Goal: Task Accomplishment & Management: Complete application form

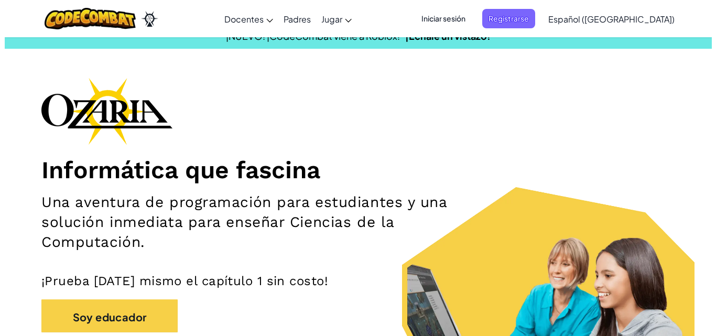
scroll to position [53, 0]
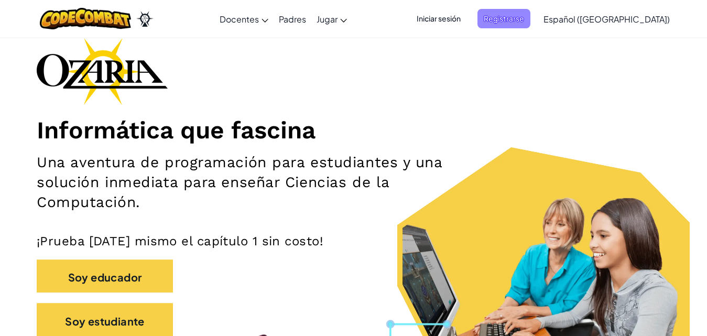
click at [524, 18] on font "Registrarse" at bounding box center [503, 18] width 40 height 9
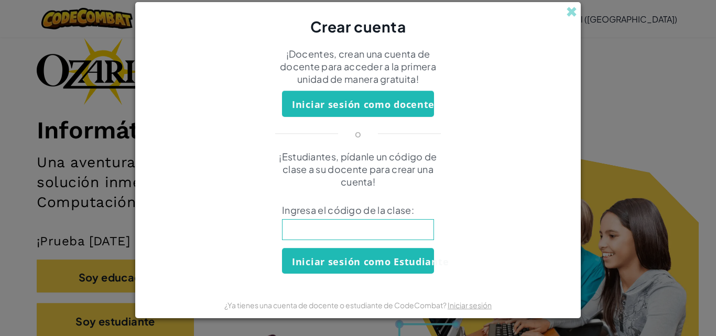
click at [333, 227] on input at bounding box center [358, 229] width 152 height 21
type input "MilkCrasgBurn"
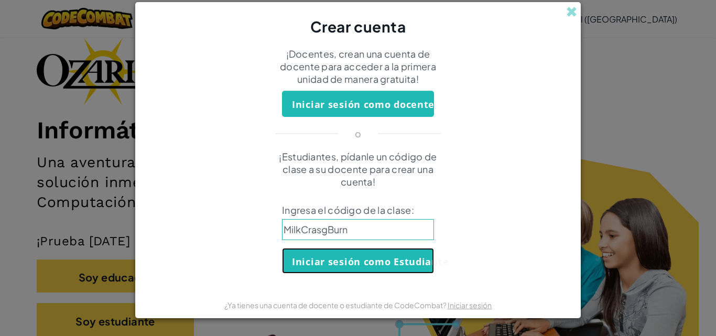
click at [356, 266] on font "Iniciar sesión como Estudiante" at bounding box center [370, 261] width 157 height 13
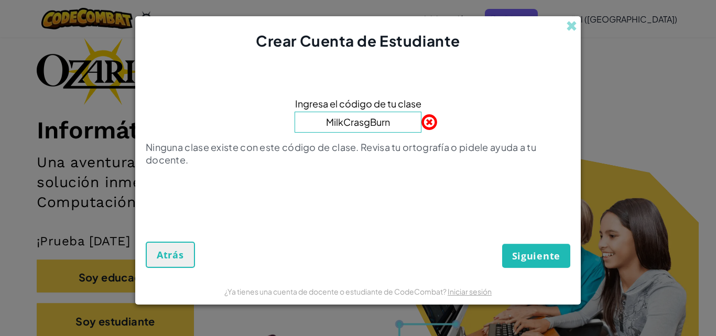
click at [368, 124] on input "MilkCrasgBurn" at bounding box center [357, 122] width 127 height 21
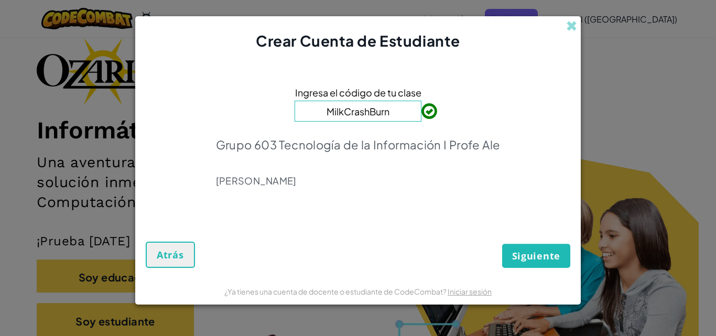
type input "MilkCrashBurn"
click at [529, 267] on button "Siguiente" at bounding box center [536, 256] width 68 height 24
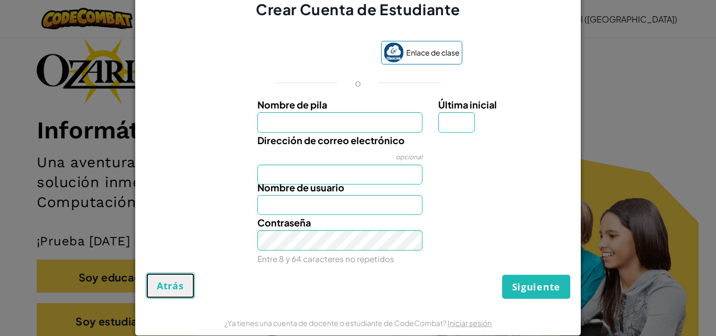
click at [172, 280] on font "Atrás" at bounding box center [170, 285] width 27 height 13
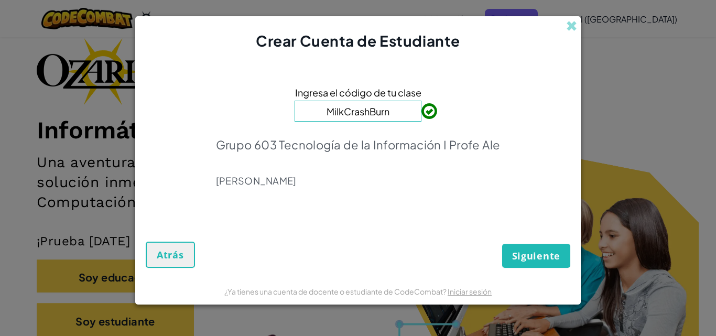
click at [434, 239] on div "Siguiente Atrás" at bounding box center [358, 243] width 424 height 50
click at [530, 260] on font "Siguiente" at bounding box center [536, 255] width 48 height 13
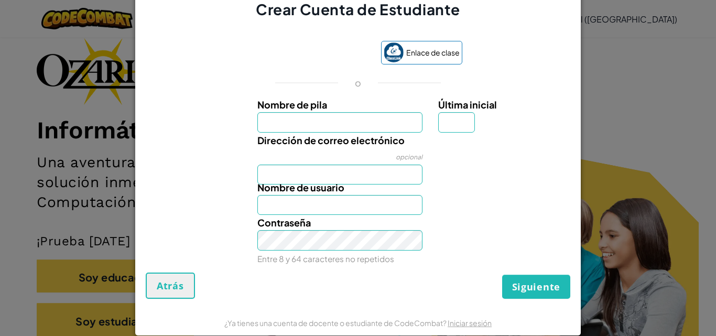
click at [362, 117] on input "Nombre de pila" at bounding box center [340, 122] width 166 height 20
click at [527, 200] on div "Nombre de usuario" at bounding box center [357, 197] width 435 height 35
click at [388, 123] on input "Nombre de pila" at bounding box center [340, 122] width 166 height 20
type input "[PERSON_NAME]"
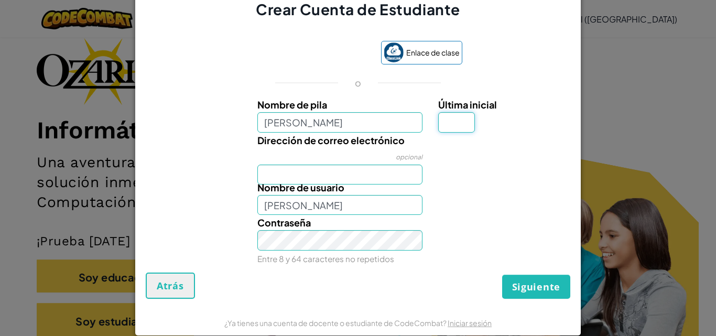
click at [445, 124] on input "Última inicial" at bounding box center [456, 122] width 37 height 20
type input "a"
type input "Alison Mariana Rubí CórdobaA"
click at [352, 171] on input "Dirección de correo electrónico" at bounding box center [340, 174] width 166 height 20
type input "al07181238@tecmilenio.com"
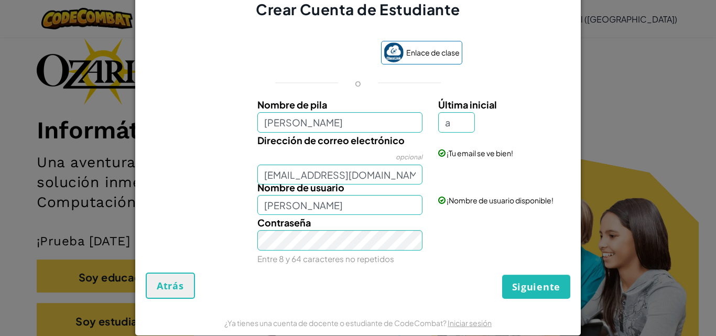
click at [445, 240] on div "Contraseña Entre 8 y 64 caracteres no repetidos" at bounding box center [357, 240] width 435 height 51
click at [416, 267] on div "Enlace de clase o Nombre de pila Alison Mariana Rubí Córdoba Última inicial a D…" at bounding box center [358, 151] width 424 height 243
click at [549, 285] on font "Siguiente" at bounding box center [536, 286] width 48 height 13
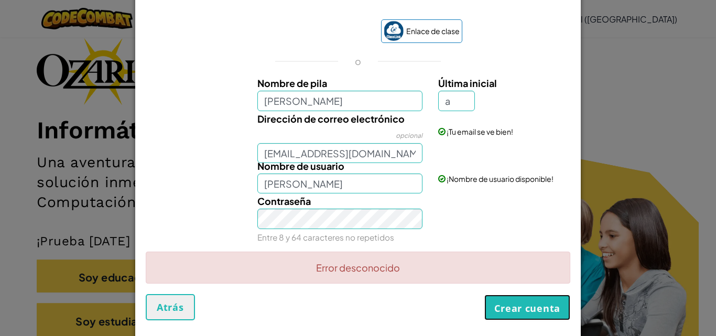
click at [528, 307] on font "Crear cuenta" at bounding box center [527, 308] width 66 height 13
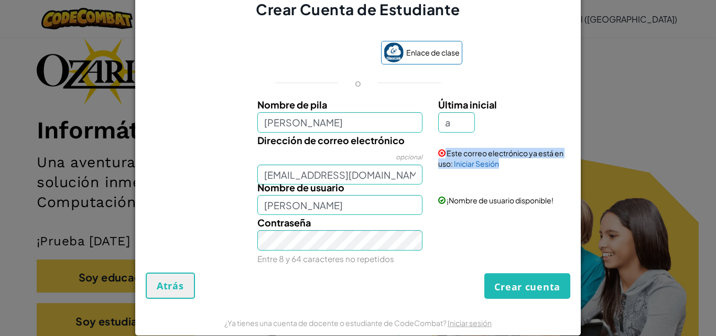
drag, startPoint x: 434, startPoint y: 153, endPoint x: 496, endPoint y: 164, distance: 62.9
click at [496, 164] on div "Este correo electrónico ya está en uso: Iniciar Sesión" at bounding box center [502, 151] width 145 height 36
click at [454, 215] on div "Contraseña Entre 8 y 64 caracteres no repetidos" at bounding box center [357, 240] width 435 height 51
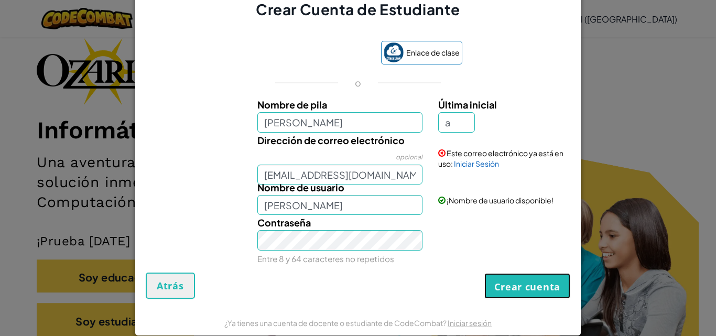
click at [511, 294] on button "Crear cuenta" at bounding box center [527, 286] width 86 height 26
click at [453, 115] on input "a" at bounding box center [456, 122] width 37 height 20
type input "A"
click at [530, 282] on font "Crear cuenta" at bounding box center [527, 286] width 66 height 13
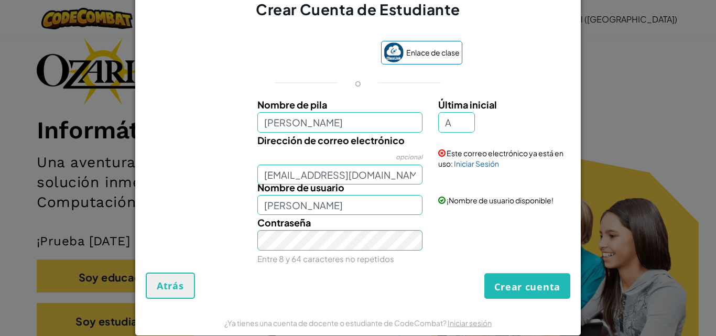
click at [455, 221] on div "Contraseña Entre 8 y 64 caracteres no repetidos" at bounding box center [357, 240] width 435 height 51
click at [455, 119] on input "A" at bounding box center [456, 122] width 37 height 20
type input "a"
click at [546, 136] on div "Este correo electrónico ya está en uso: Iniciar Sesión" at bounding box center [502, 151] width 145 height 36
drag, startPoint x: 466, startPoint y: 291, endPoint x: 474, endPoint y: 291, distance: 7.9
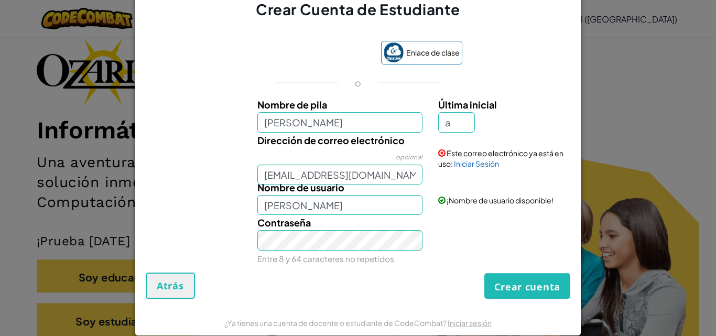
click at [474, 291] on div "Crear cuenta Atrás" at bounding box center [358, 285] width 424 height 26
click at [653, 234] on div "Crear Cuenta de Estudiante Enlace de clase o Nombre de pila Alison Mariana Rubí…" at bounding box center [358, 168] width 716 height 336
click at [168, 289] on font "Atrás" at bounding box center [170, 285] width 27 height 13
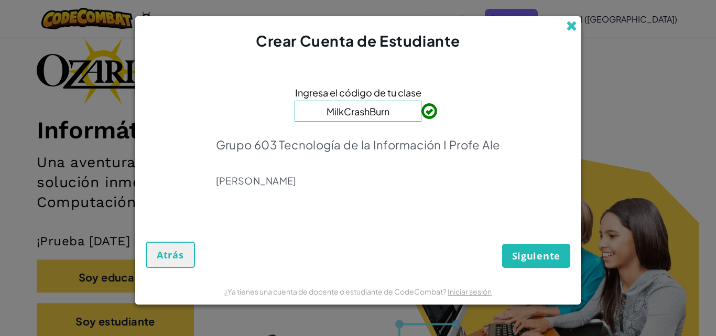
click at [575, 25] on span at bounding box center [571, 25] width 11 height 11
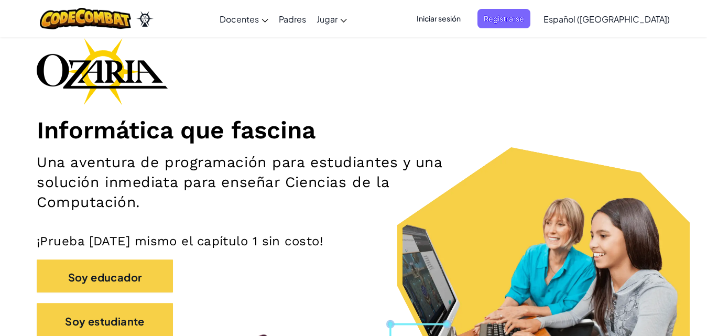
click at [456, 21] on font "Iniciar sesión" at bounding box center [438, 18] width 44 height 9
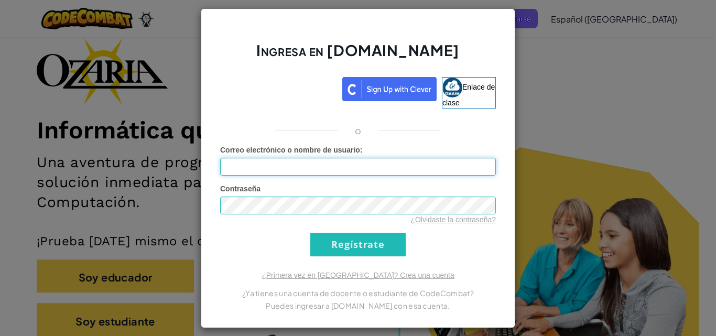
click at [365, 162] on input "Correo electrónico o nombre de usuario :" at bounding box center [358, 167] width 276 height 18
type input "al07181238@tecmilenio.mx"
click at [472, 220] on font "¿Olvidaste la contraseña?" at bounding box center [452, 219] width 85 height 8
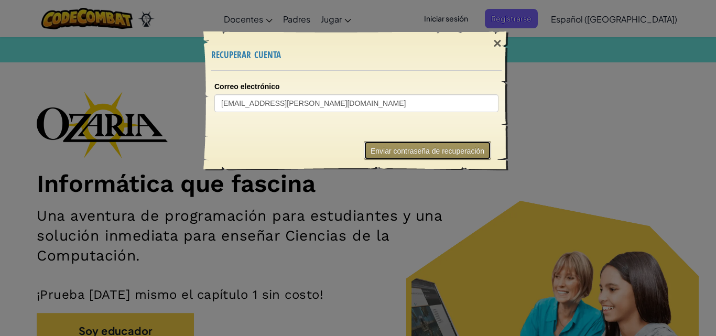
click at [432, 151] on font "Enviar contraseña de recuperación" at bounding box center [427, 151] width 114 height 8
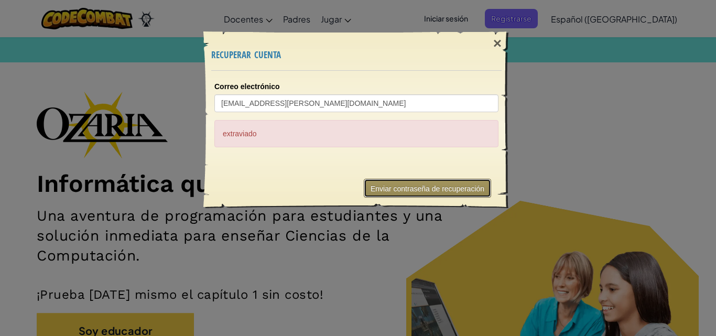
click at [423, 184] on font "Enviar contraseña de recuperación" at bounding box center [427, 188] width 114 height 8
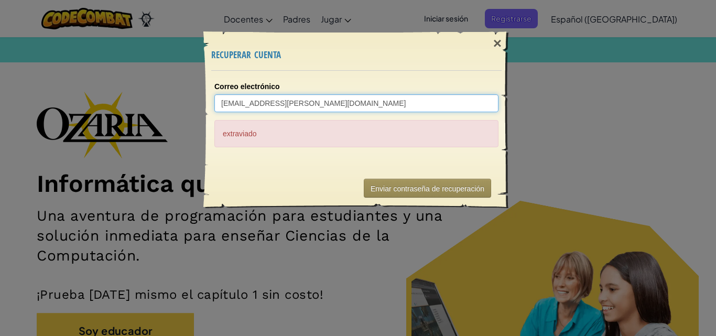
click at [331, 104] on input "t3c.alison@gmail.com" at bounding box center [356, 103] width 284 height 18
type input "t"
type input "a"
type input "al"
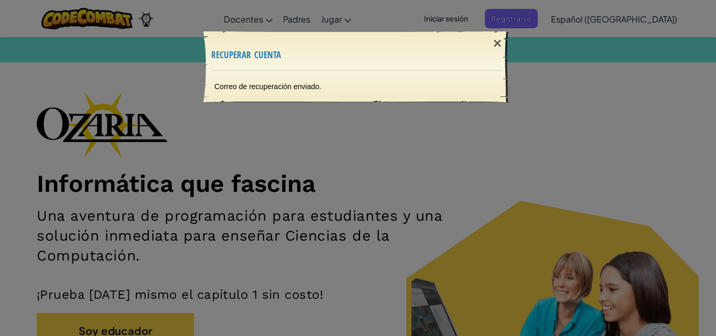
click at [267, 81] on div "Correo de recuperación enviado." at bounding box center [356, 86] width 305 height 31
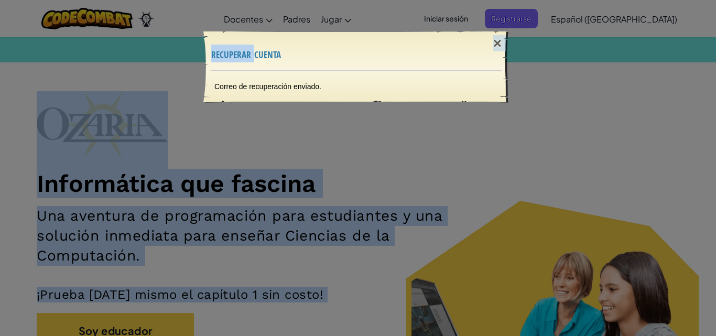
drag, startPoint x: 255, startPoint y: 52, endPoint x: 296, endPoint y: -46, distance: 105.9
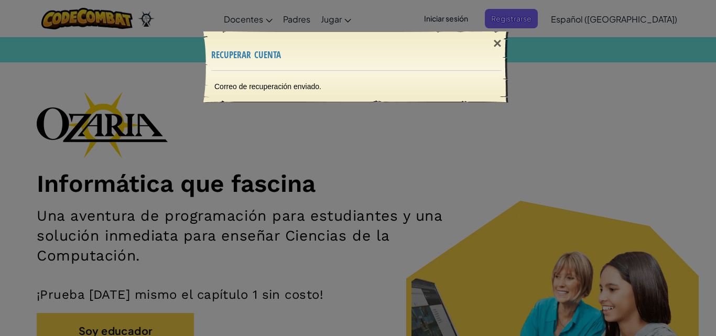
click at [319, 49] on h3 "recuperar cuenta" at bounding box center [356, 54] width 290 height 14
click at [493, 46] on font "×" at bounding box center [497, 43] width 8 height 16
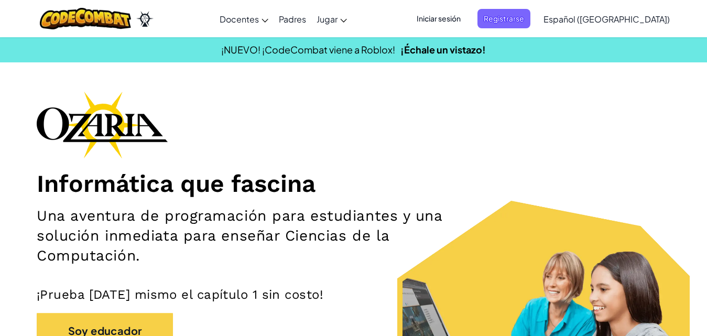
click at [460, 19] on font "Iniciar sesión" at bounding box center [438, 18] width 44 height 9
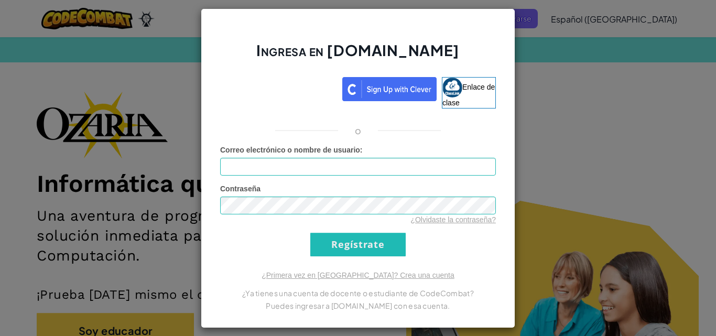
click at [584, 100] on div "Ingresa en Ozaria.com Enlace de clase o Error desconocido. Correo electrónico o…" at bounding box center [358, 168] width 716 height 336
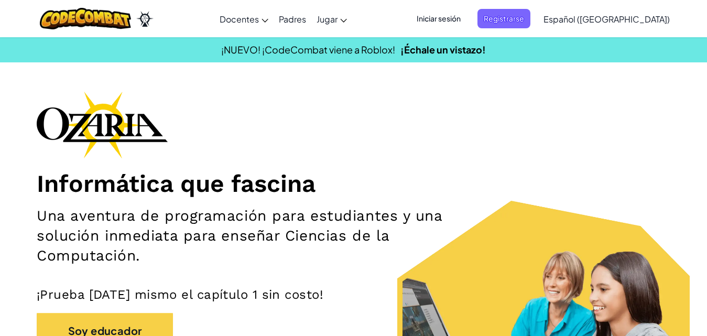
click at [527, 33] on div "Cambia la navigación Docentes Crear Cuenta Gratis Soluciones para Escuelas y Di…" at bounding box center [353, 18] width 712 height 37
click at [526, 26] on span "Registrarse" at bounding box center [503, 18] width 53 height 19
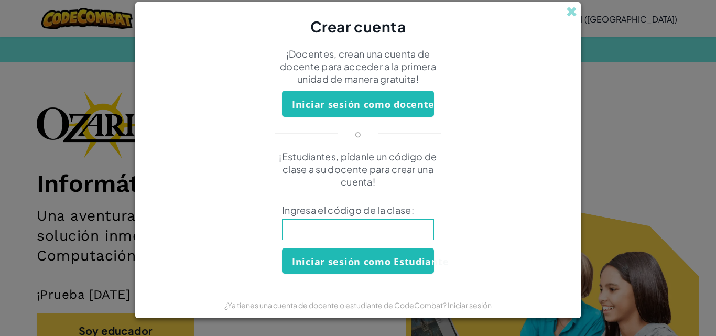
click at [305, 231] on input at bounding box center [358, 229] width 152 height 21
type input "MilkCrashBurn"
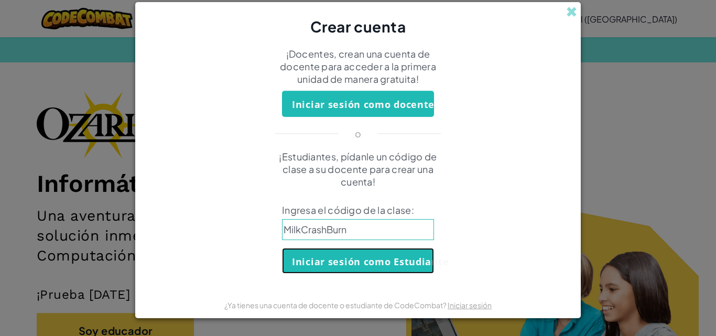
click at [361, 263] on font "Iniciar sesión como Estudiante" at bounding box center [370, 261] width 157 height 13
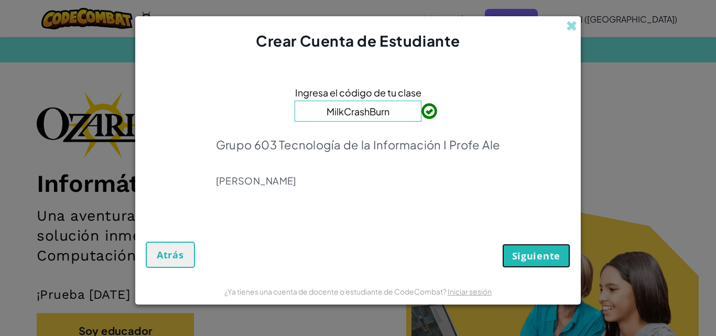
click at [542, 254] on font "Siguiente" at bounding box center [536, 255] width 48 height 13
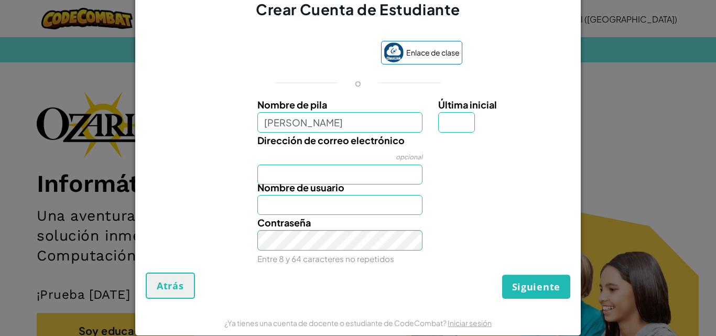
type input "[PERSON_NAME]"
click at [443, 125] on input "Última inicial" at bounding box center [456, 122] width 37 height 20
type input "a"
type input "Alison Mariana Rubí CórdobaA"
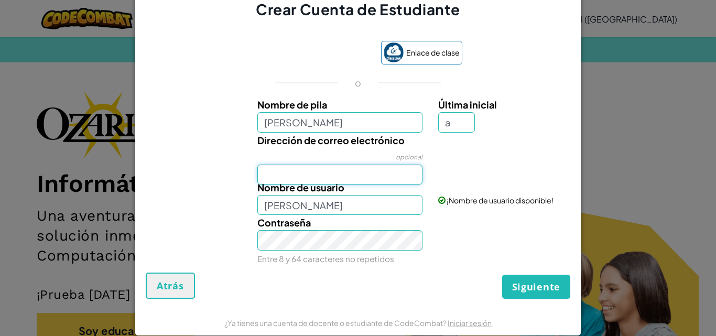
click at [329, 174] on div "Nombre de pila Alison Mariana Rubí Córdoba Última inicial a Dirección de correo…" at bounding box center [357, 179] width 419 height 165
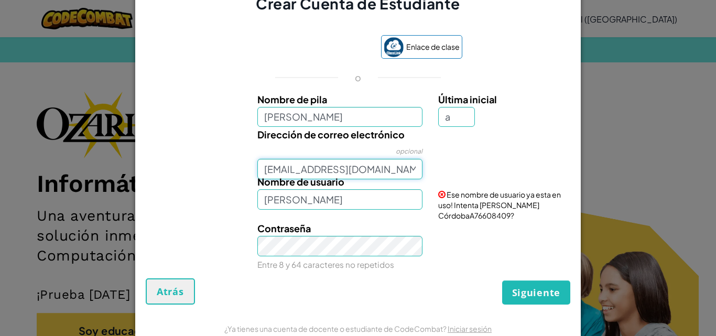
type input "AL07181238@tecmilenio.com.mx"
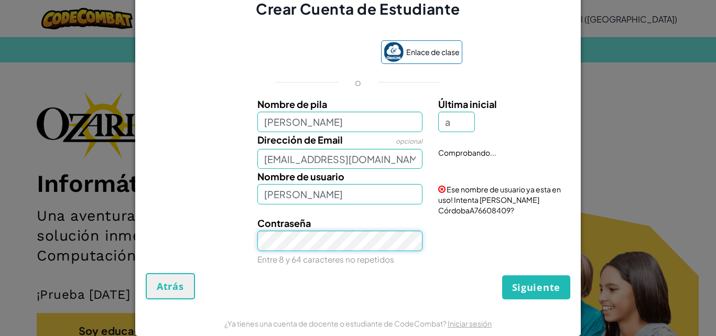
click at [371, 255] on div "Contraseña Entre 8 y 64 caracteres no repetidos" at bounding box center [339, 240] width 181 height 51
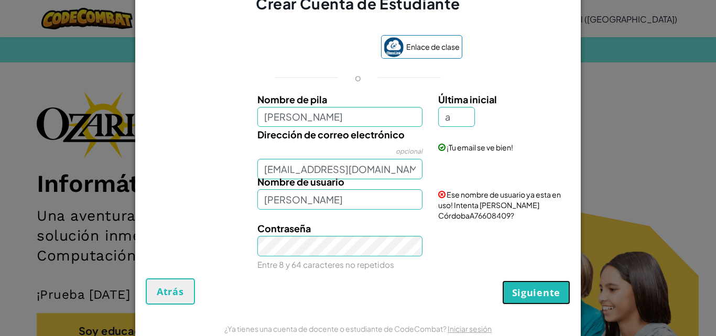
click at [550, 296] on font "Siguiente" at bounding box center [536, 292] width 48 height 13
click at [550, 296] on font "Crear cuenta" at bounding box center [527, 292] width 66 height 13
click at [455, 120] on input "a" at bounding box center [456, 117] width 37 height 20
type input "[PERSON_NAME]"
click at [411, 203] on input "[PERSON_NAME]" at bounding box center [340, 199] width 166 height 20
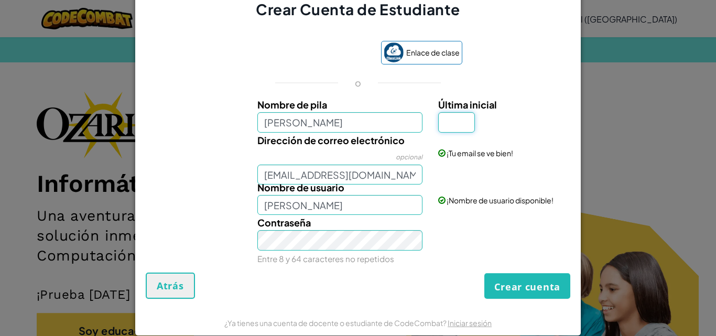
click at [443, 122] on input "Última inicial" at bounding box center [456, 122] width 37 height 20
type input "a"
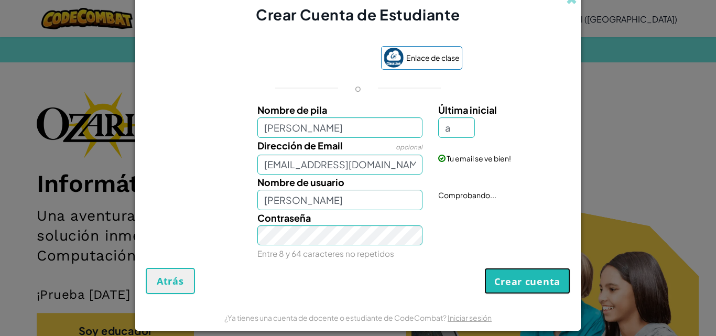
click at [507, 275] on button "Crear cuenta" at bounding box center [527, 281] width 86 height 26
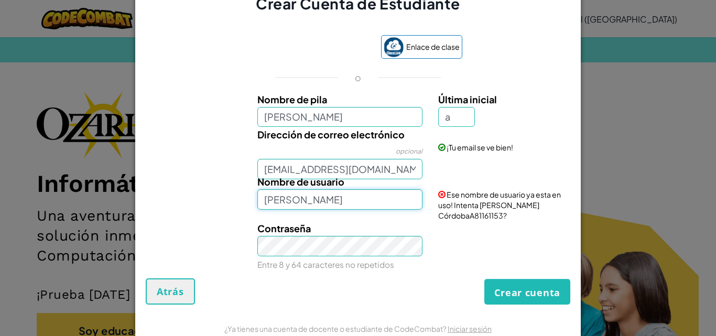
click at [399, 199] on input "Alison Mariana Rubí CórdobaA" at bounding box center [340, 199] width 166 height 20
type input "[PERSON_NAME]"
click at [521, 302] on form "Enlace de clase o Nombre de pila Alison Mariana Rubí Córdoba Última inicial a D…" at bounding box center [357, 164] width 445 height 301
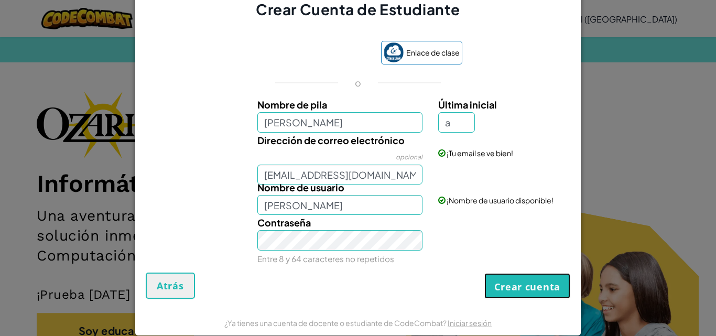
click at [512, 276] on button "Crear cuenta" at bounding box center [527, 286] width 86 height 26
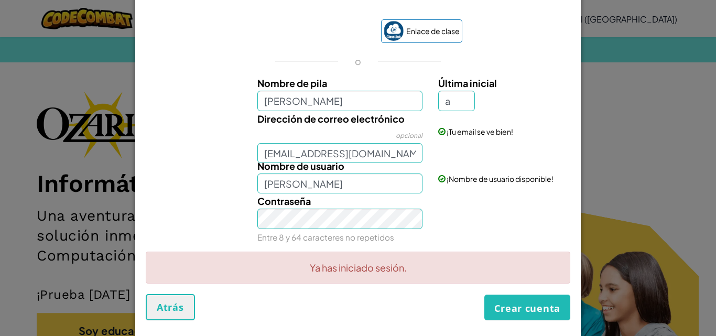
click at [620, 51] on div "Crear Cuenta de Estudiante Enlace de clase o Nombre de pila Alison Mariana Rubí…" at bounding box center [358, 168] width 716 height 336
click at [166, 308] on font "Atrás" at bounding box center [170, 307] width 27 height 13
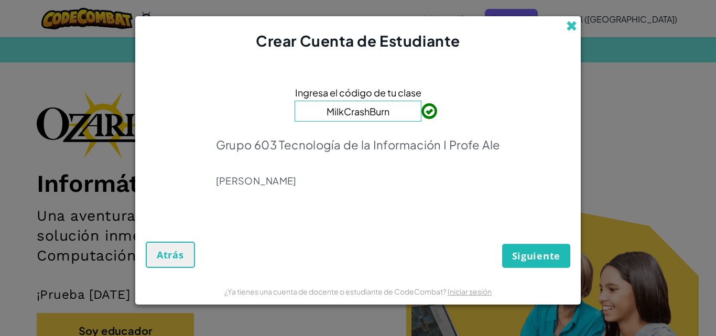
click at [576, 22] on span at bounding box center [571, 25] width 11 height 11
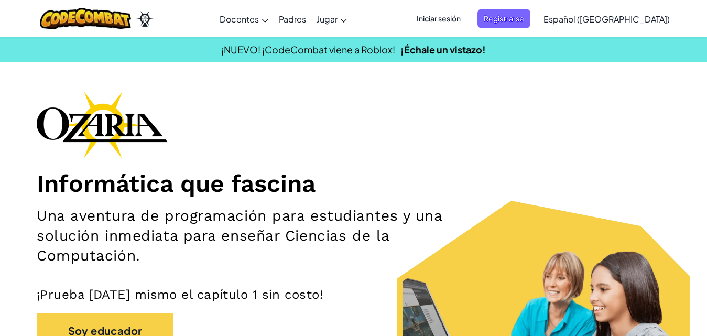
click at [460, 22] on font "Iniciar sesión" at bounding box center [438, 18] width 44 height 9
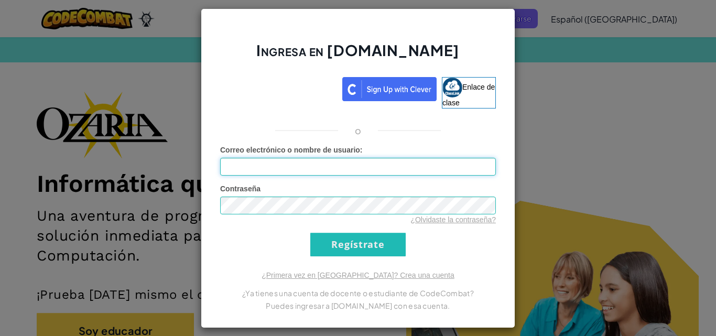
click at [386, 170] on input "Correo electrónico o nombre de usuario :" at bounding box center [358, 167] width 276 height 18
click at [372, 254] on input "Regístrate" at bounding box center [357, 245] width 95 height 24
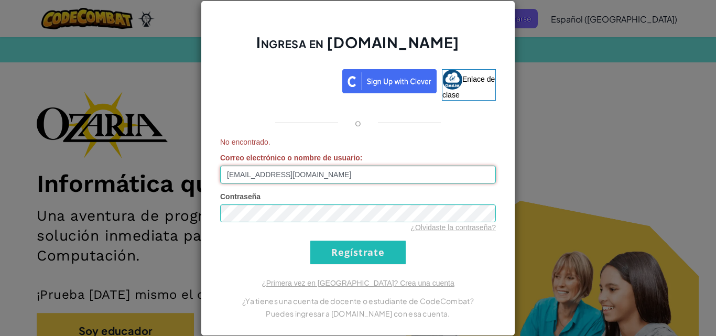
click at [239, 174] on input "al07181238@tecmilenio.mx" at bounding box center [358, 175] width 276 height 18
click at [227, 174] on input "al07181238@tecmilenio.mx" at bounding box center [358, 175] width 276 height 18
click at [227, 174] on input "Al07181238@tecmilenio.mx" at bounding box center [358, 175] width 276 height 18
click at [228, 176] on input "Al07181238@tecmilenio.mx" at bounding box center [358, 175] width 276 height 18
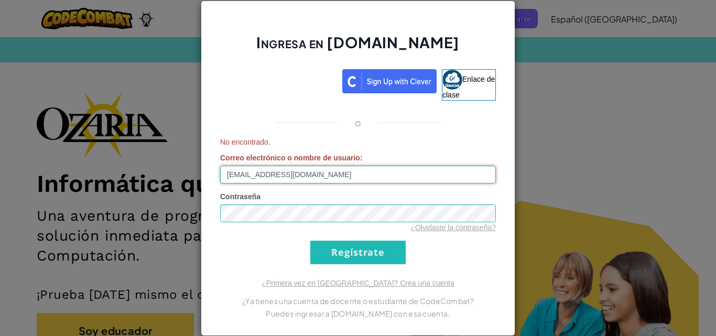
click at [229, 176] on input "Al07181238@tecmilenio.mx" at bounding box center [358, 175] width 276 height 18
click at [375, 245] on input "Regístrate" at bounding box center [357, 252] width 95 height 24
click at [362, 181] on input "AL07181238@tecmilenio.mx" at bounding box center [358, 175] width 276 height 18
type input "A"
type input "[PERSON_NAME]"
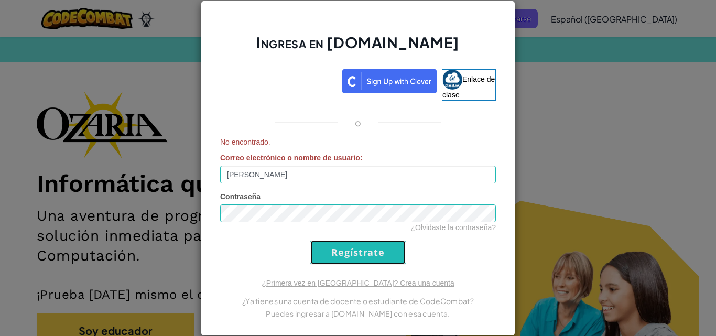
click at [394, 245] on input "Regístrate" at bounding box center [357, 252] width 95 height 24
click at [520, 81] on div "Ingresa en Ozaria.com Enlace de clase o No encontrado. Correo electrónico o nom…" at bounding box center [358, 168] width 716 height 336
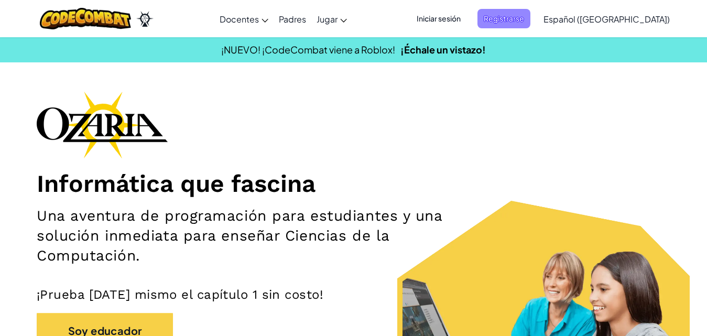
click at [505, 17] on span "Registrarse" at bounding box center [503, 18] width 53 height 19
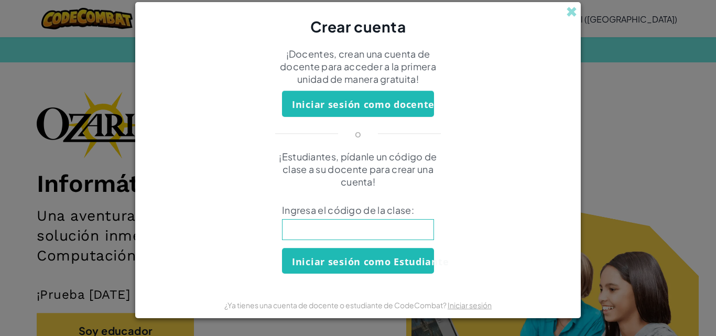
click at [377, 230] on input at bounding box center [358, 229] width 152 height 21
type input "MilkCrashBurn"
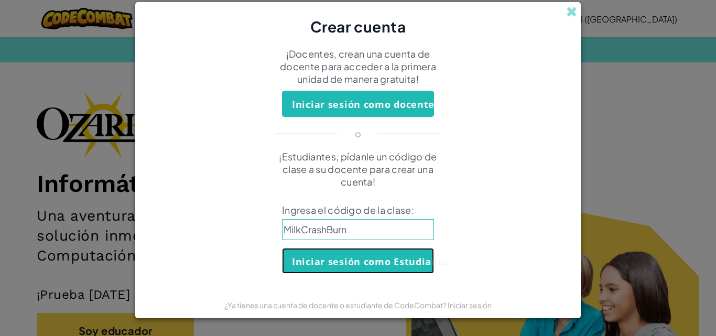
click at [364, 254] on button "Iniciar sesión como Estudiante" at bounding box center [358, 261] width 152 height 26
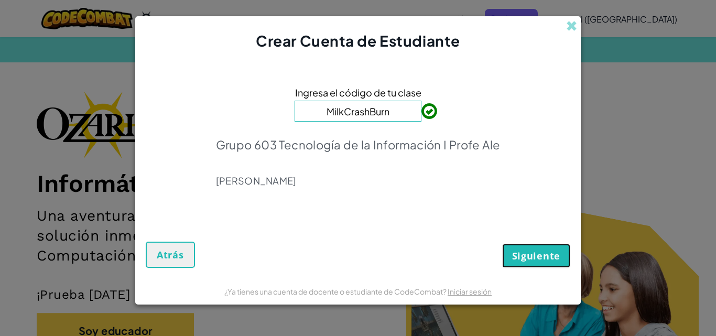
click at [563, 252] on button "Siguiente" at bounding box center [536, 256] width 68 height 24
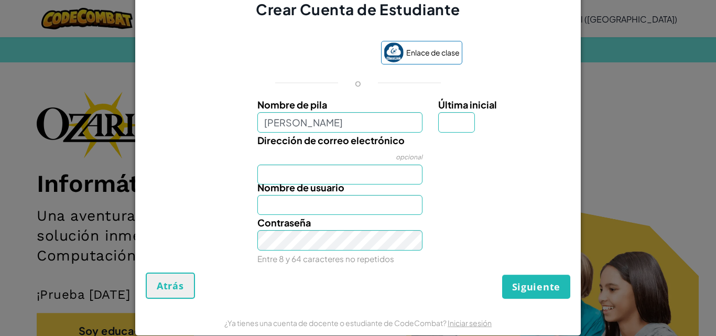
type input "[PERSON_NAME]"
click at [444, 120] on input "Última inicial" at bounding box center [456, 122] width 37 height 20
type input "a"
type input "Alison Mariana Rubí CórdobaA"
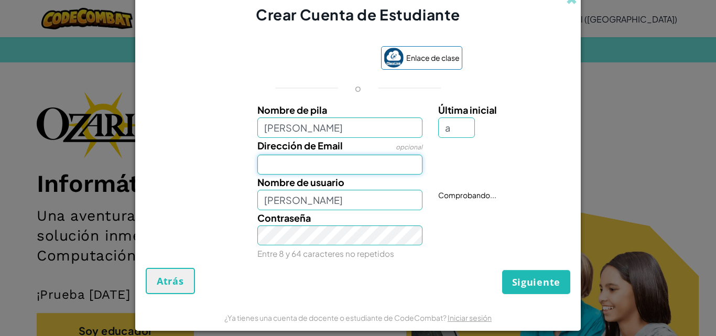
click at [403, 175] on div "Nombre de pila Alison Mariana Rubí Córdoba Última inicial a Dirección de Email …" at bounding box center [357, 179] width 419 height 155
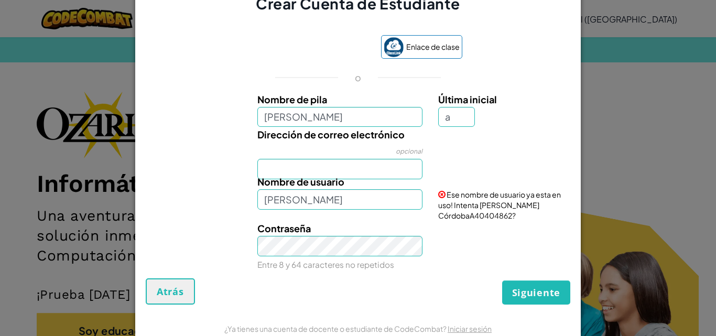
click at [434, 256] on div "Contraseña Entre 8 y 64 caracteres no repetidos" at bounding box center [357, 246] width 435 height 51
click at [634, 50] on div "Crear Cuenta de Estudiante Enlace de clase o Nombre de pila Alison Mariana Rubí…" at bounding box center [358, 168] width 716 height 336
click at [169, 284] on button "Atrás" at bounding box center [170, 291] width 49 height 26
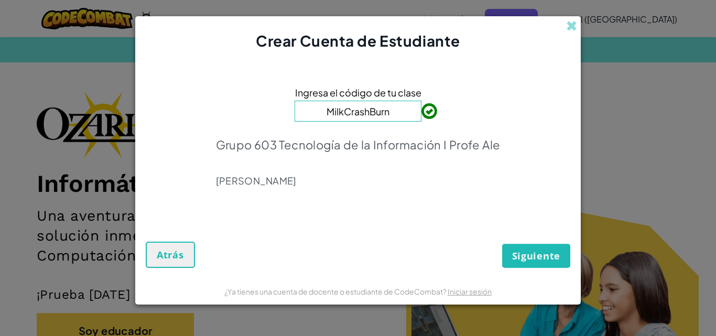
click at [577, 19] on div "Crear Cuenta de Estudiante" at bounding box center [357, 33] width 445 height 35
click at [576, 23] on span at bounding box center [571, 25] width 11 height 11
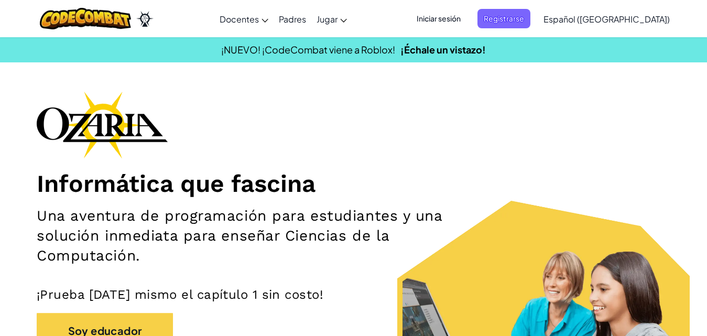
click at [467, 17] on span "Iniciar sesión" at bounding box center [438, 18] width 57 height 19
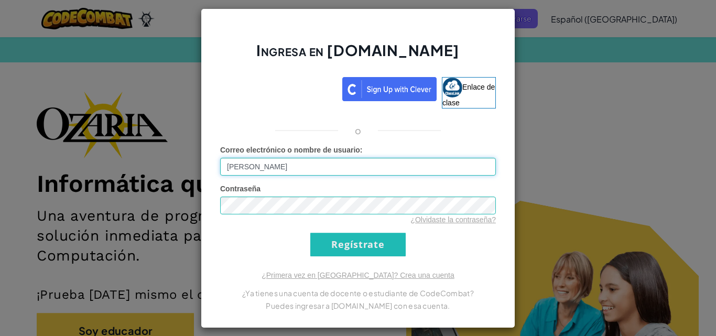
type input "Alison Mariana Rubí CórdobaA"
click at [348, 244] on input "Regístrate" at bounding box center [357, 245] width 95 height 24
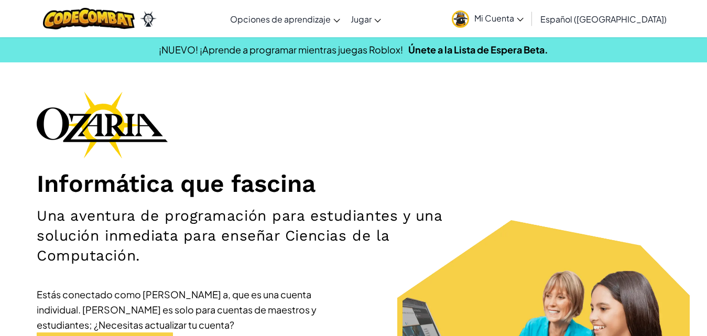
click at [514, 21] on font "Mi Cuenta" at bounding box center [494, 18] width 40 height 11
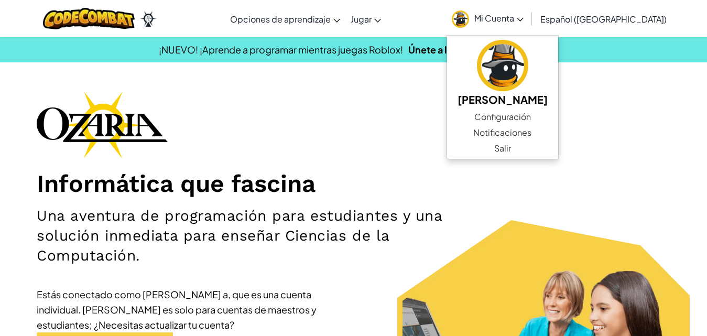
click at [514, 21] on font "Mi Cuenta" at bounding box center [494, 18] width 40 height 11
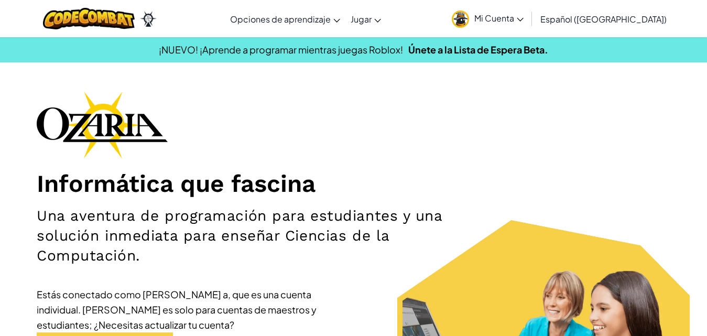
click at [514, 21] on font "Mi Cuenta" at bounding box center [494, 18] width 40 height 11
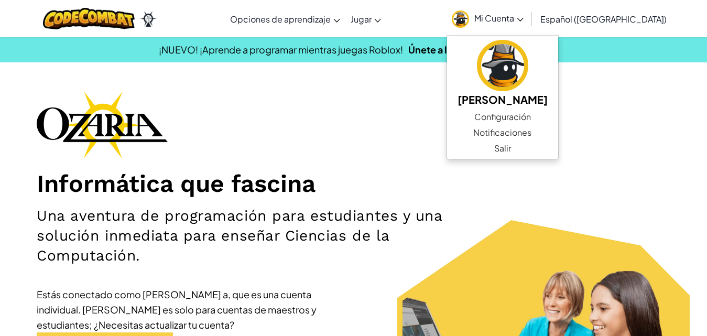
click at [674, 175] on section "Informática que fascina Una aventura de programación para estudiantes y una sol…" at bounding box center [353, 264] width 707 height 347
